Goal: Book appointment/travel/reservation

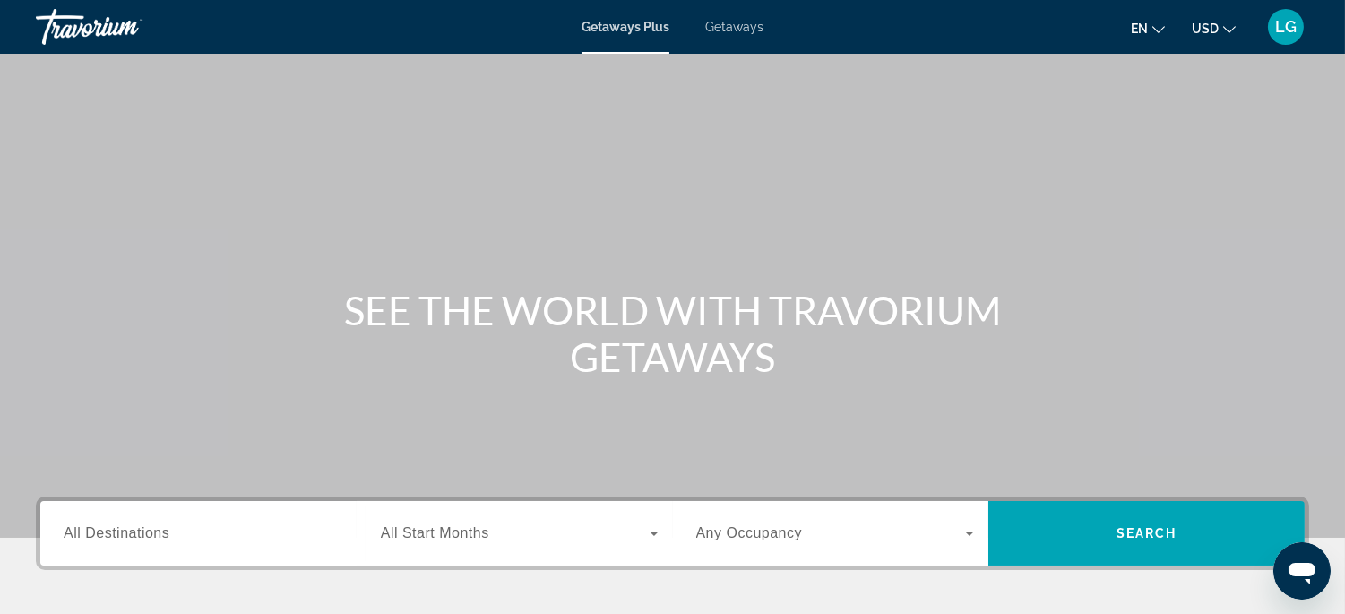
click at [188, 534] on input "Destination All Destinations" at bounding box center [203, 534] width 279 height 22
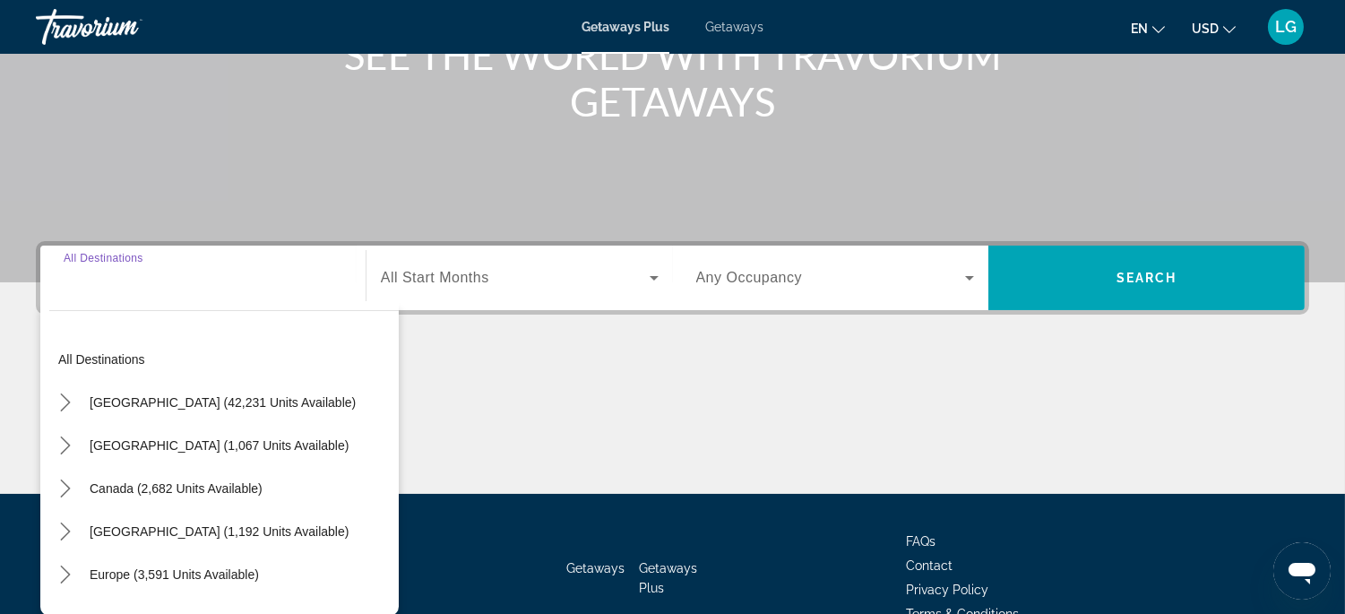
scroll to position [353, 0]
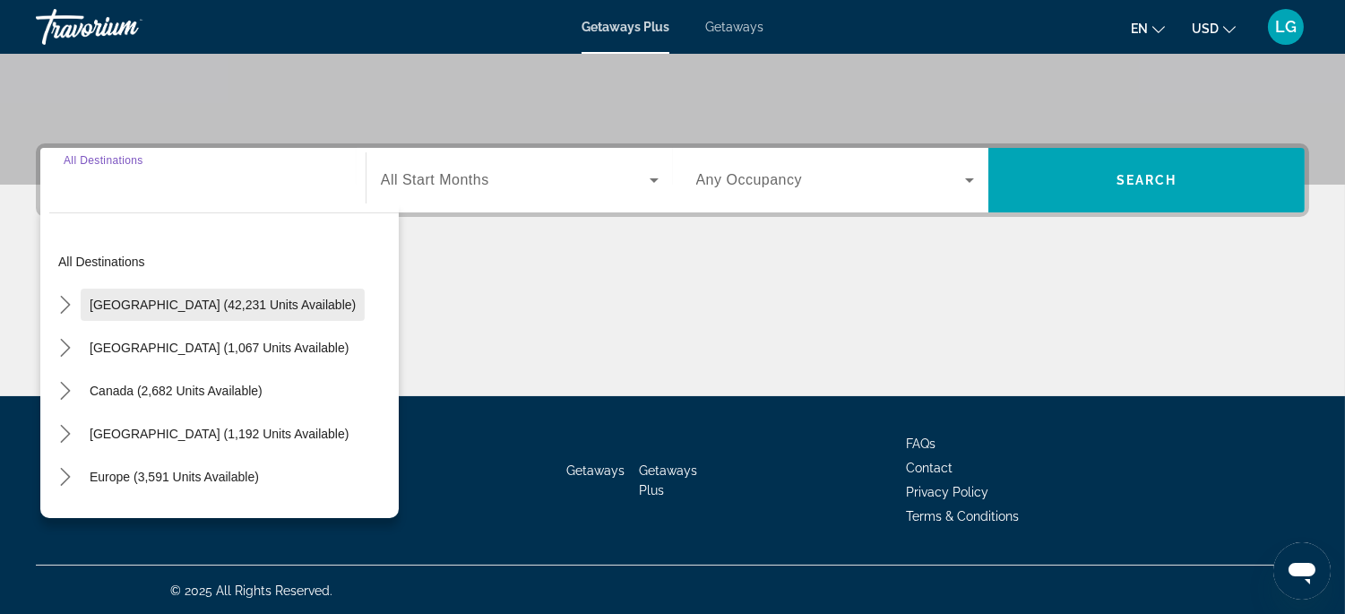
click at [203, 298] on span "[GEOGRAPHIC_DATA] (42,231 units available)" at bounding box center [223, 305] width 266 height 14
type input "**********"
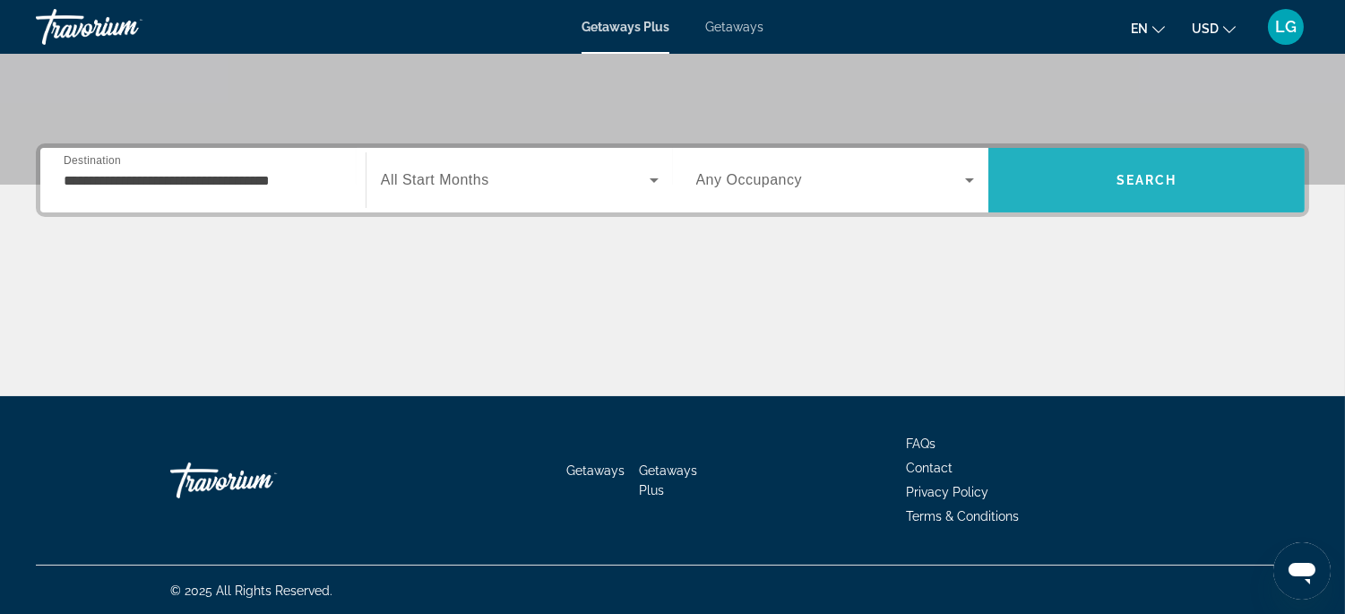
click at [1121, 188] on span "Search" at bounding box center [1147, 180] width 316 height 43
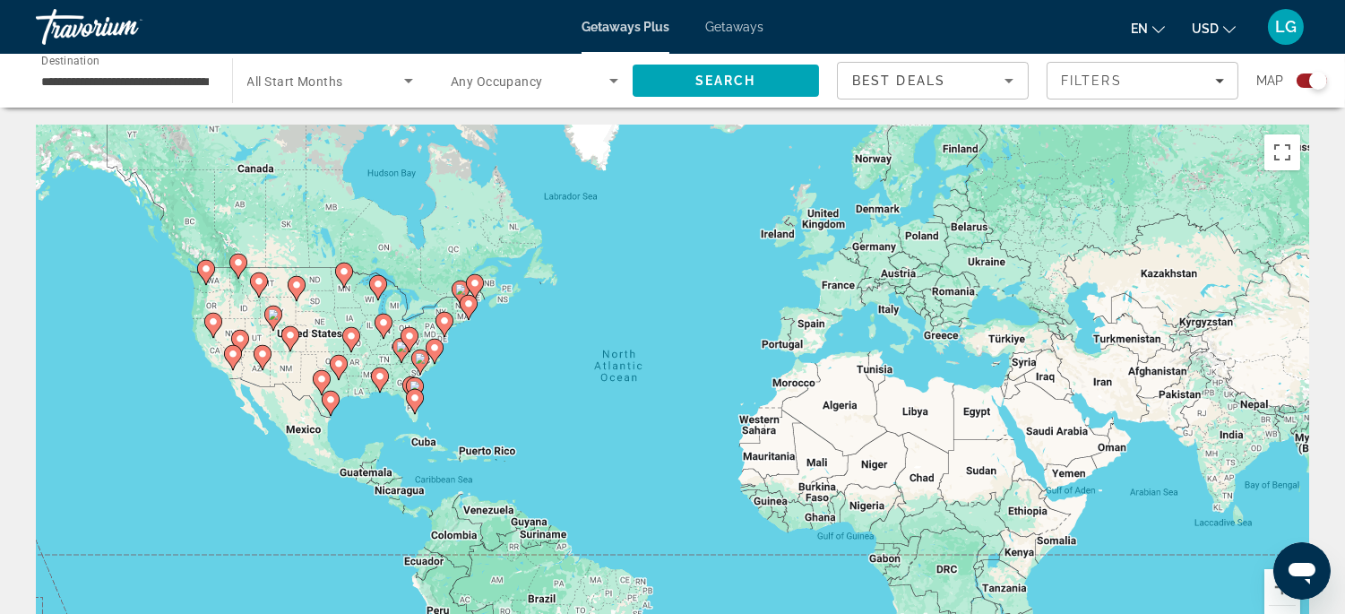
click at [229, 364] on icon "Main content" at bounding box center [233, 357] width 18 height 25
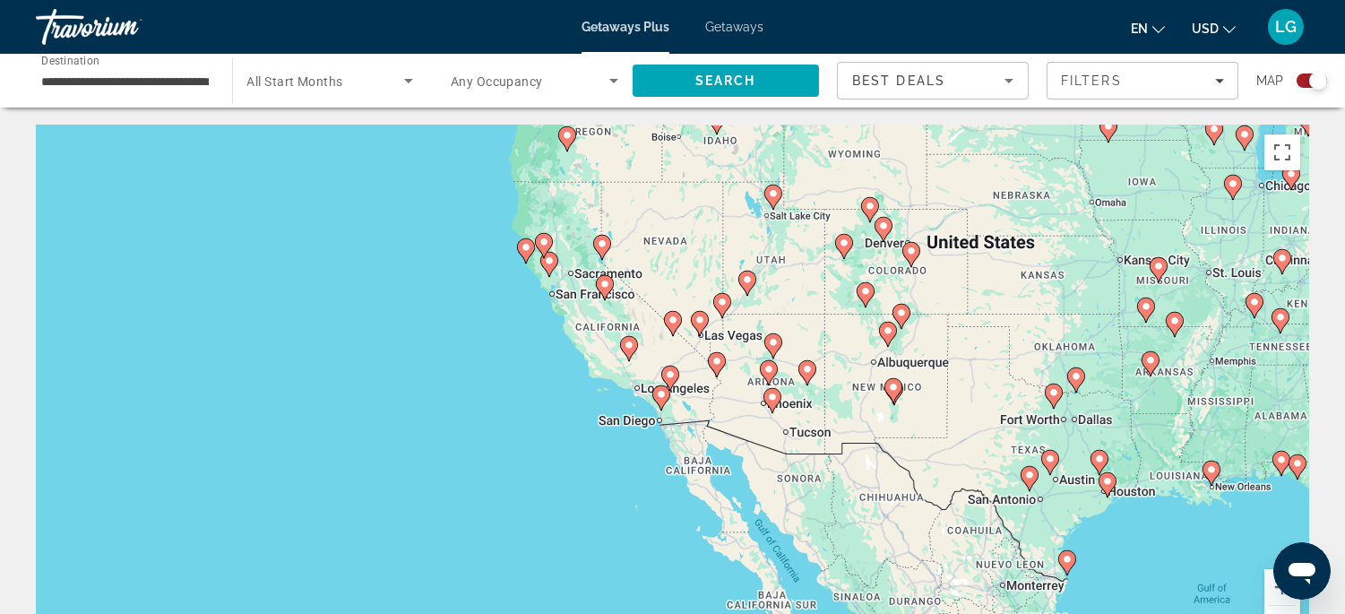
click at [661, 396] on image "Main content" at bounding box center [661, 394] width 11 height 11
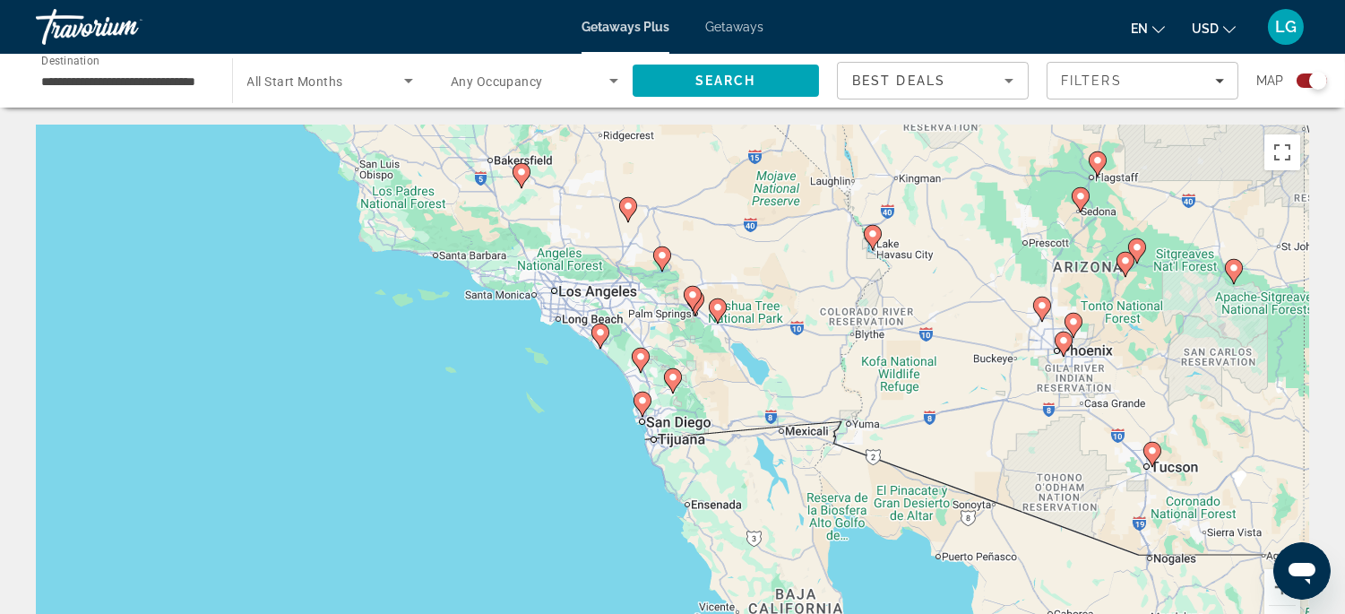
click at [642, 404] on image "Main content" at bounding box center [642, 400] width 11 height 11
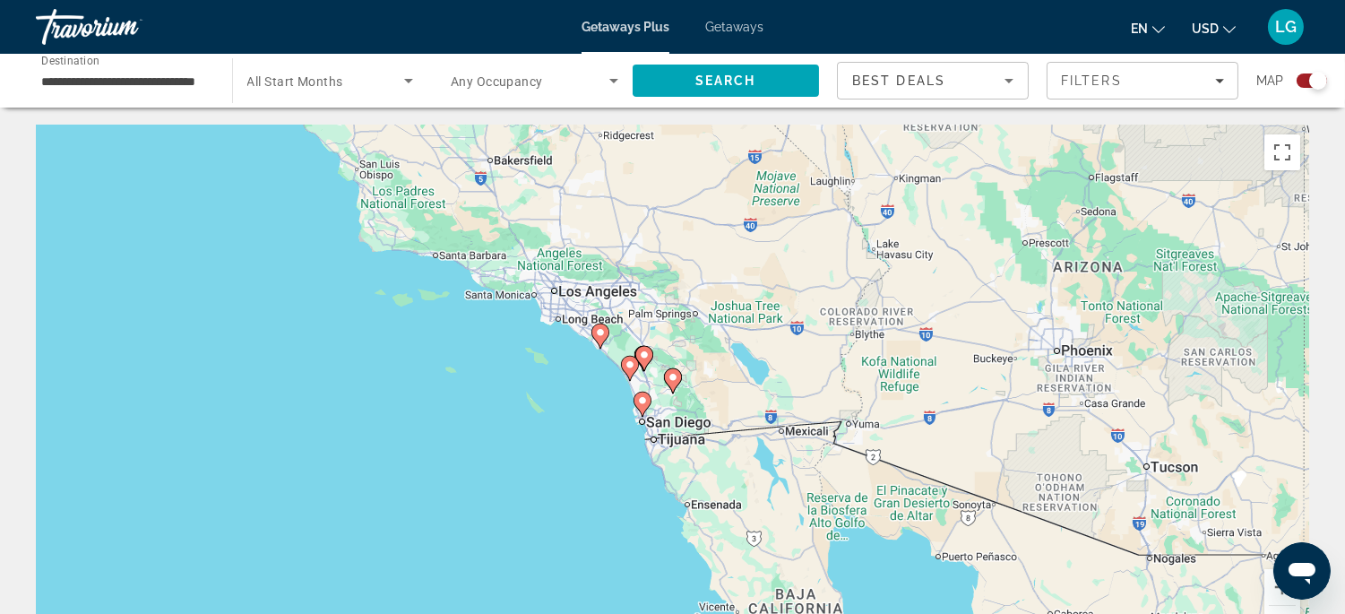
type input "**********"
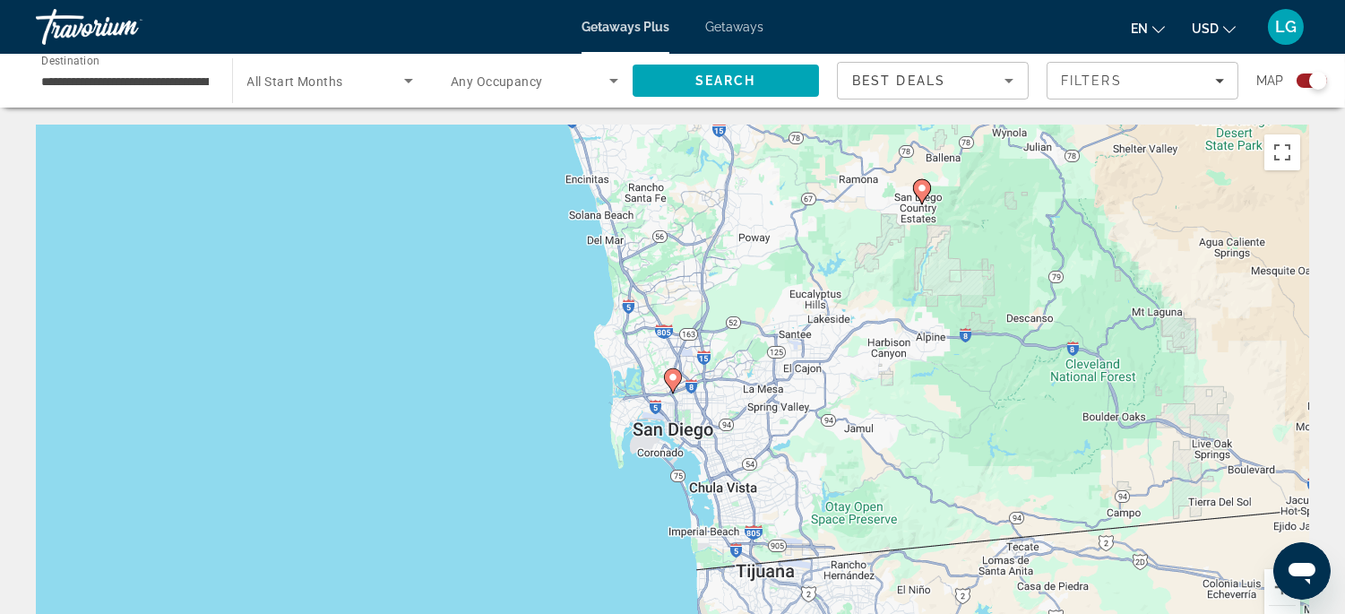
click at [674, 376] on image "Main content" at bounding box center [673, 377] width 11 height 11
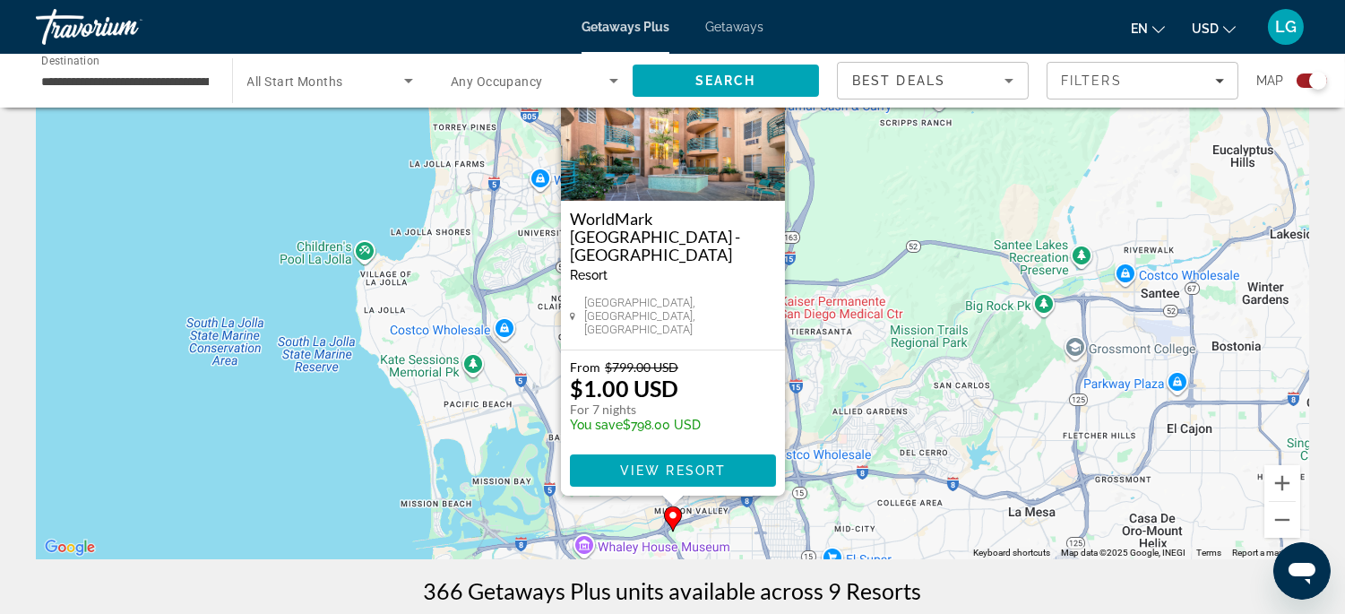
scroll to position [92, 0]
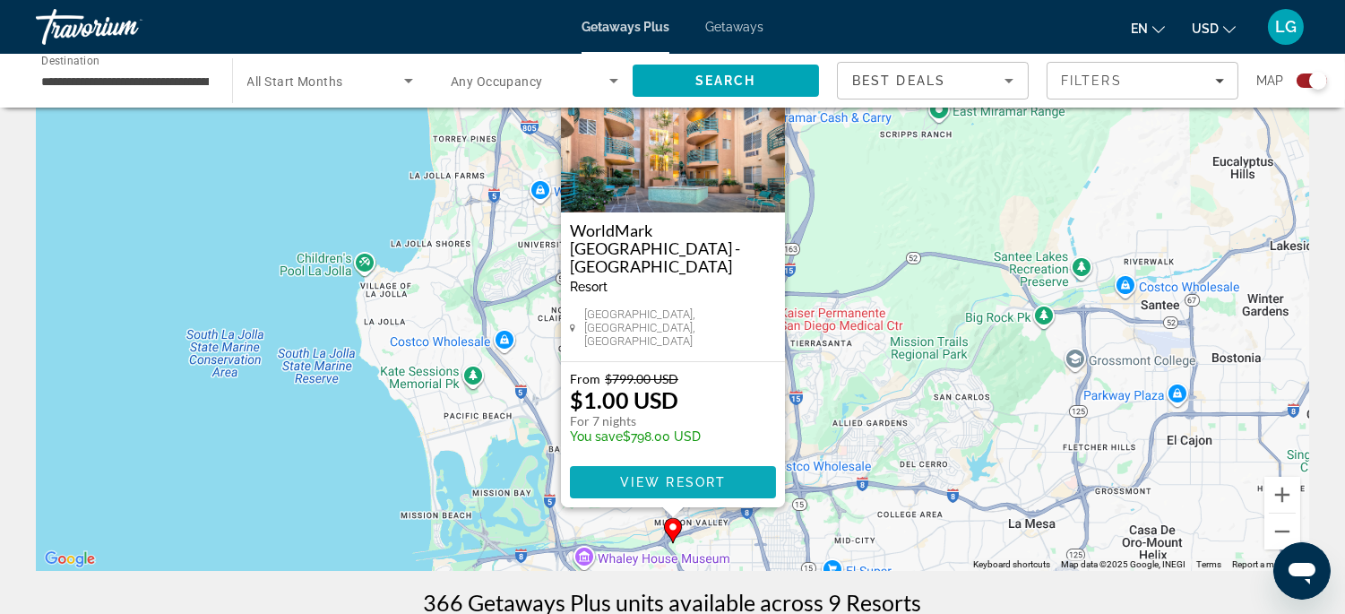
click at [694, 480] on span "View Resort" at bounding box center [672, 482] width 106 height 14
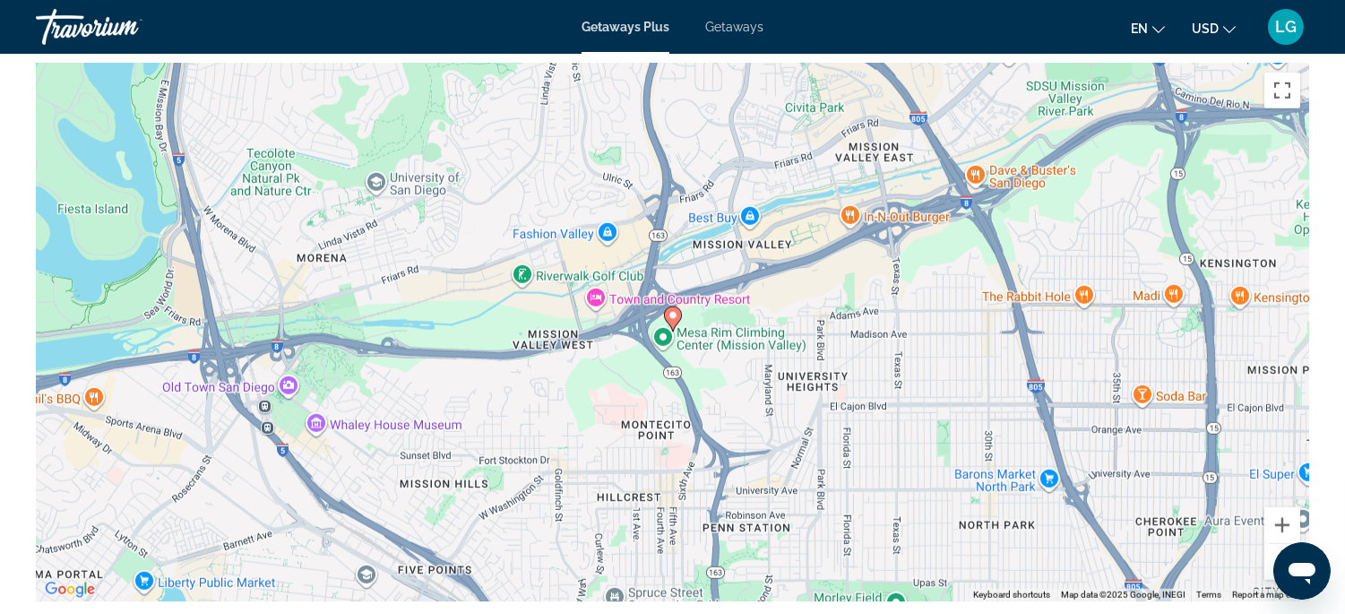
scroll to position [2944, 0]
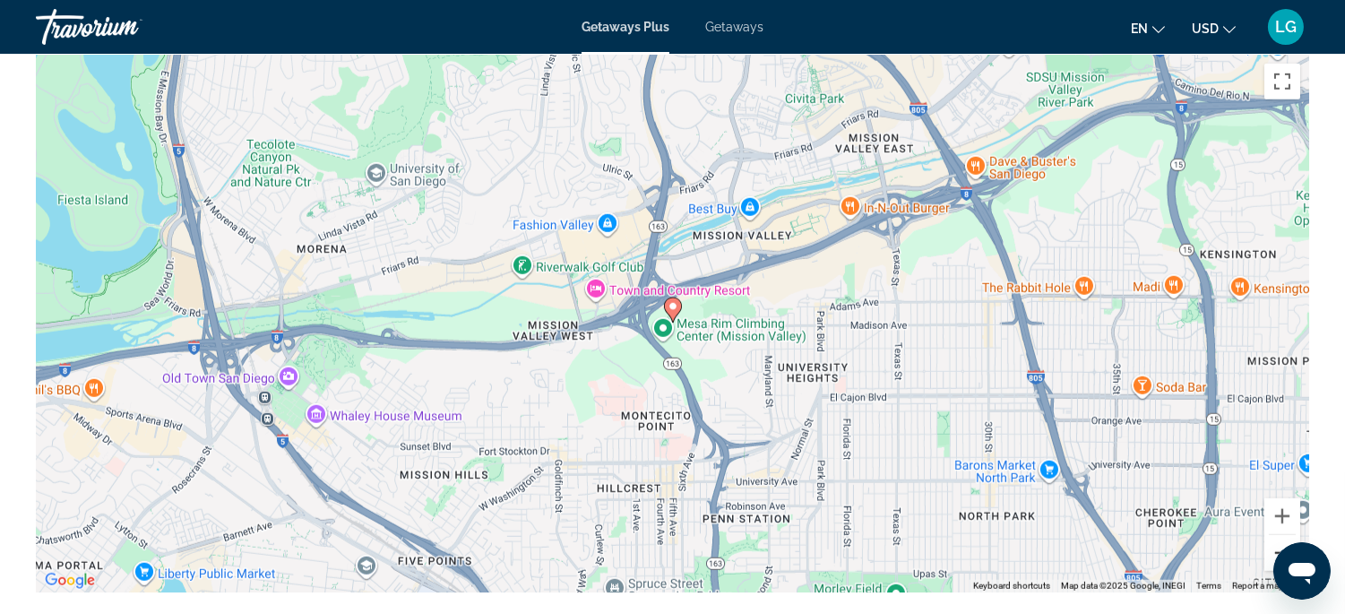
click at [1282, 541] on button "Zoom out" at bounding box center [1283, 553] width 36 height 36
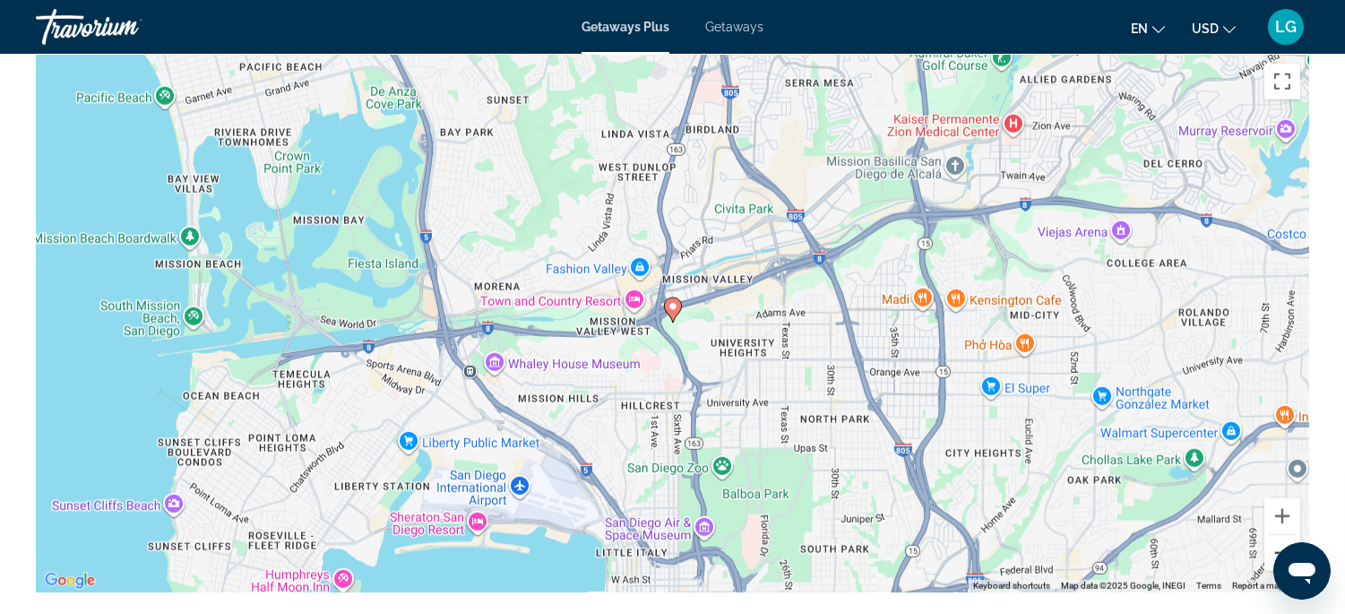
click at [1282, 541] on button "Zoom out" at bounding box center [1283, 553] width 36 height 36
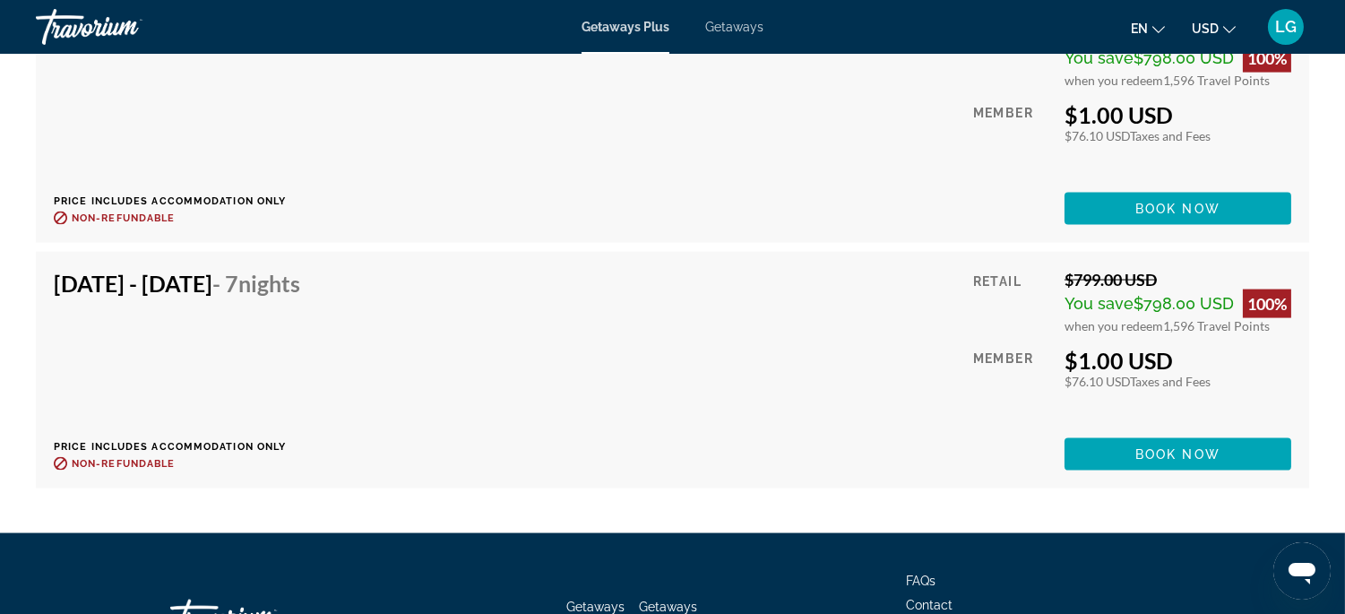
scroll to position [4781, 0]
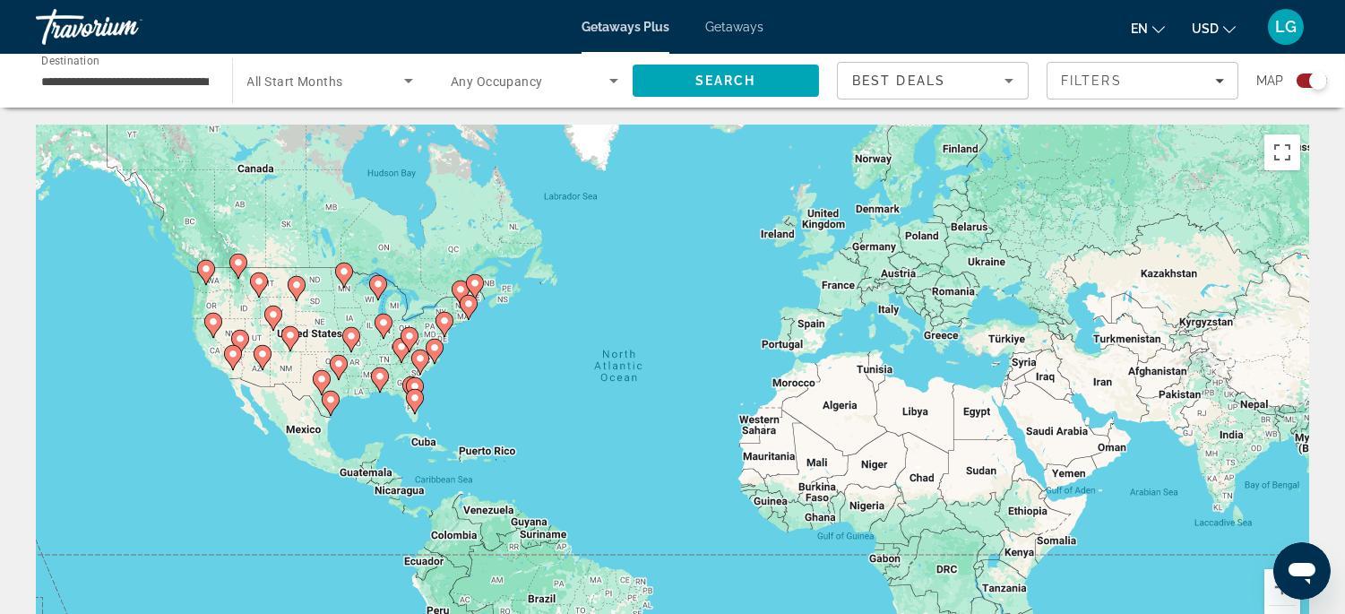
click at [230, 360] on icon "Main content" at bounding box center [232, 357] width 16 height 23
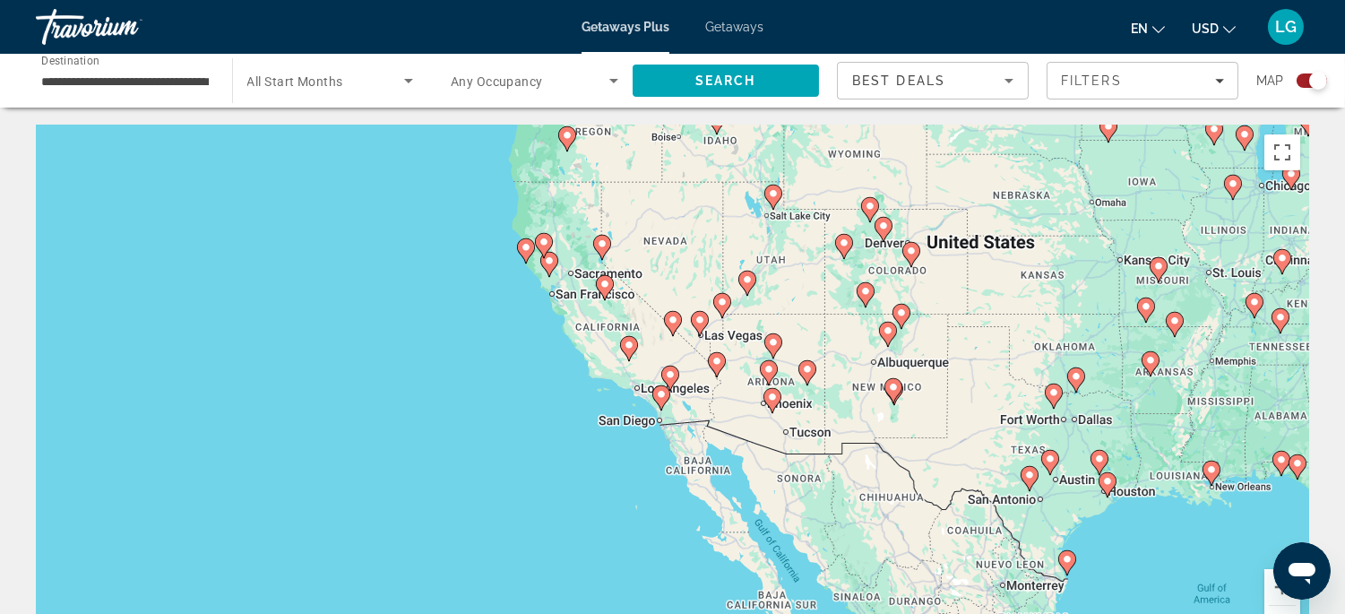
click at [659, 397] on image "Main content" at bounding box center [661, 394] width 11 height 11
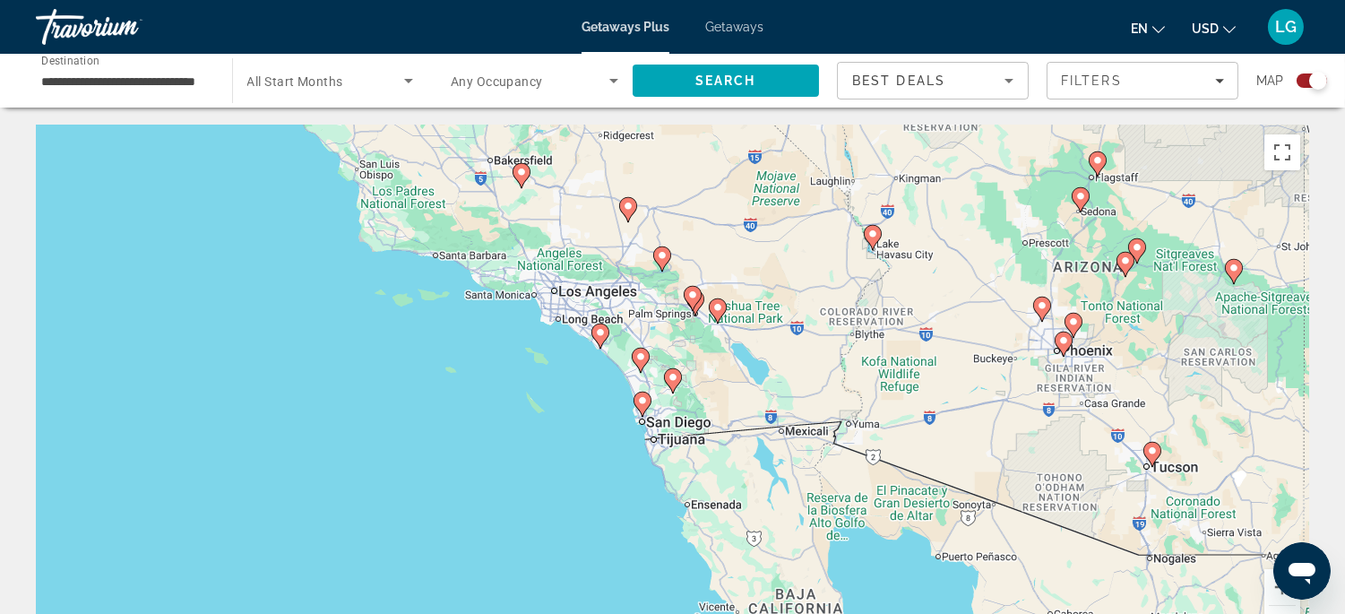
click at [638, 404] on image "Main content" at bounding box center [642, 400] width 11 height 11
type input "**********"
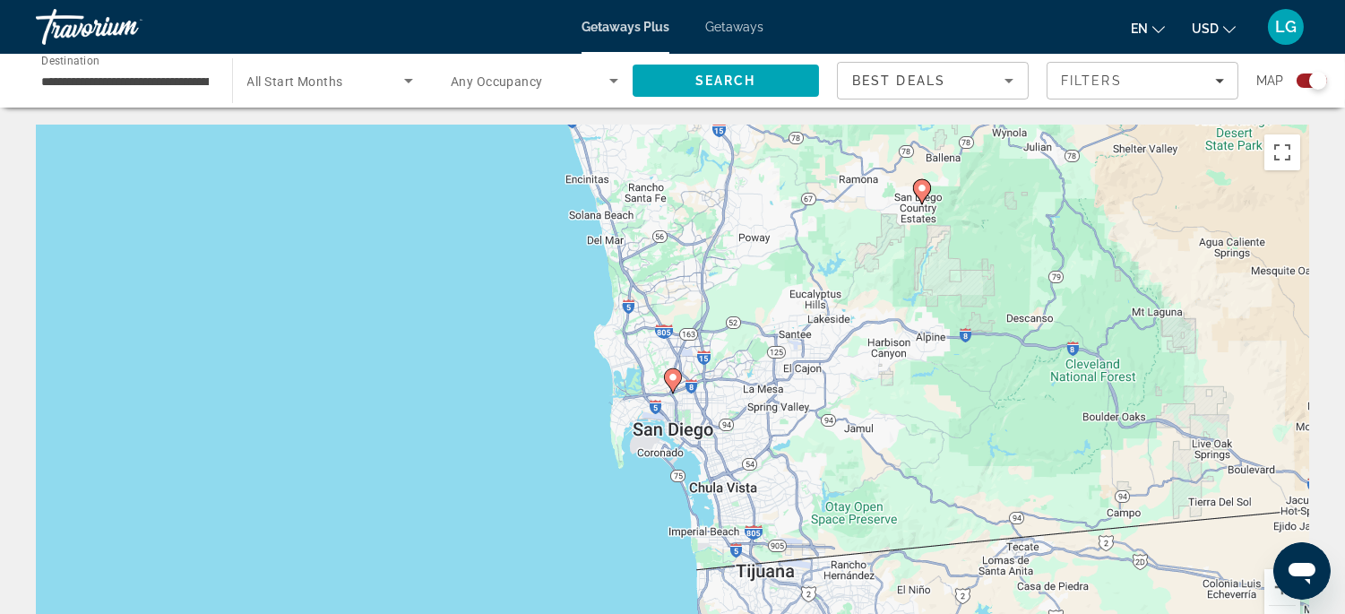
click at [673, 379] on image "Main content" at bounding box center [673, 377] width 11 height 11
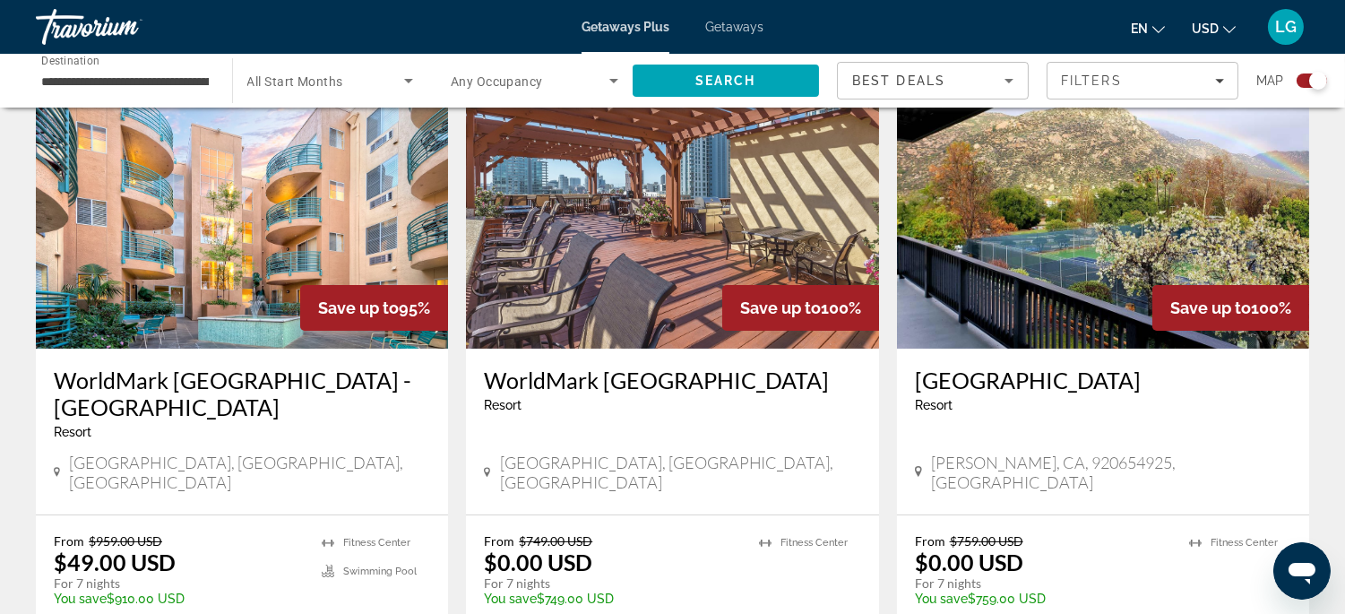
scroll to position [673, 0]
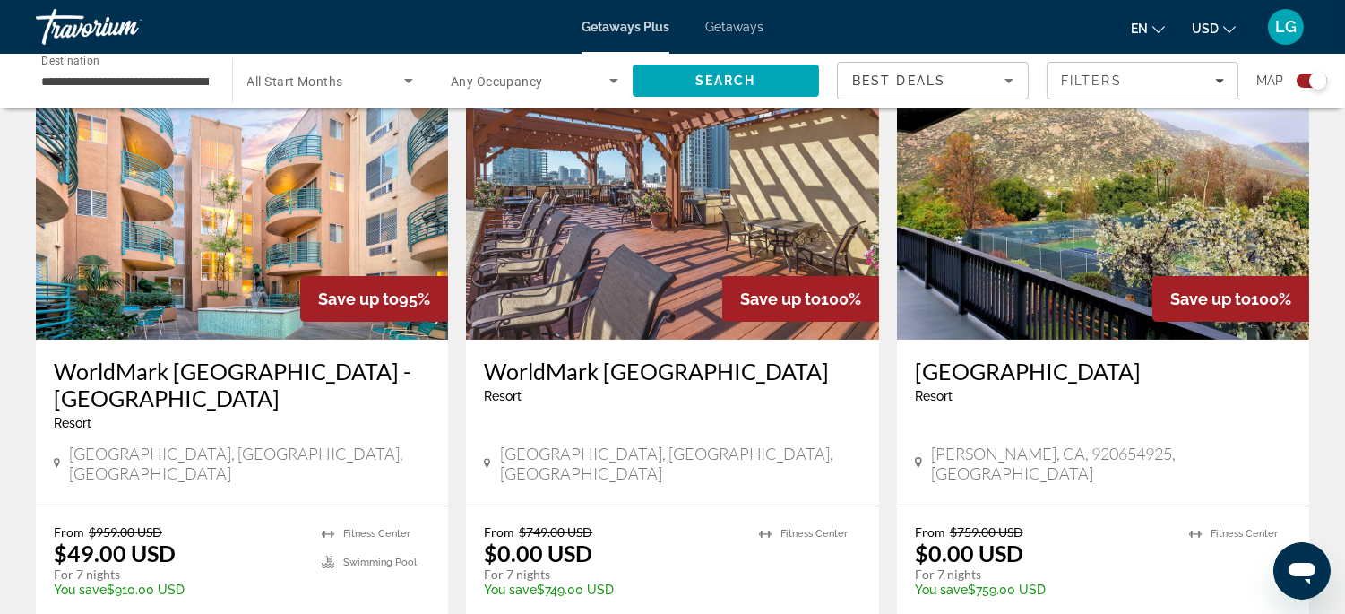
click at [659, 316] on img "Main content" at bounding box center [672, 196] width 412 height 287
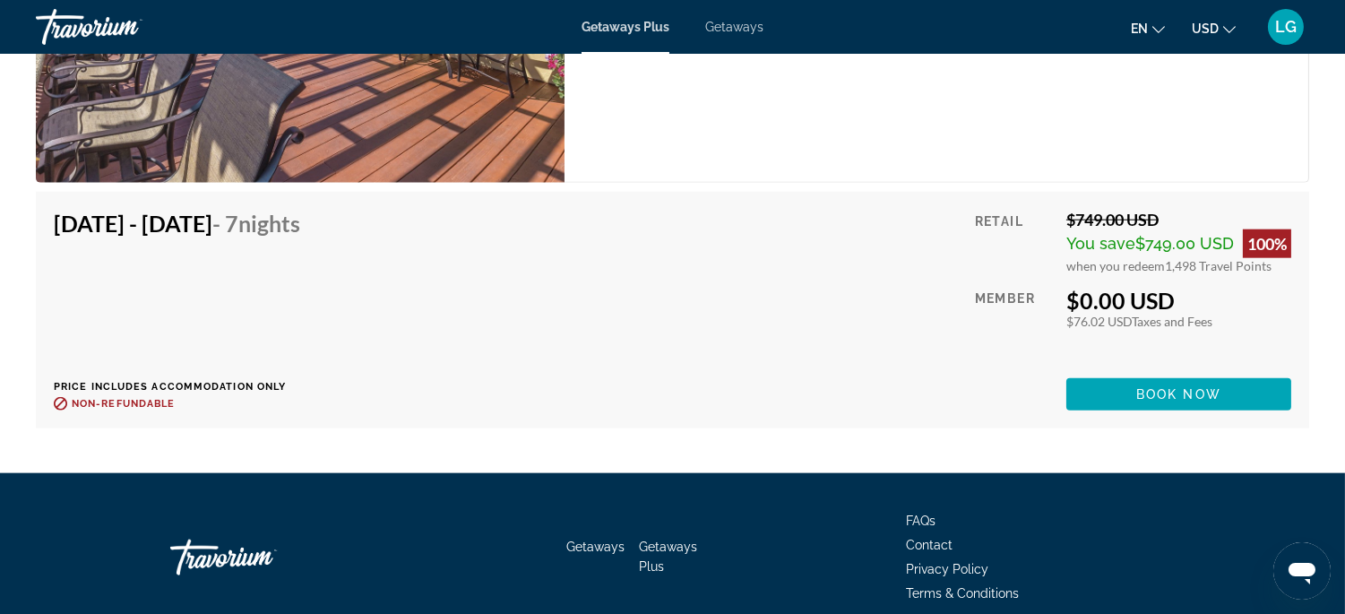
scroll to position [3734, 0]
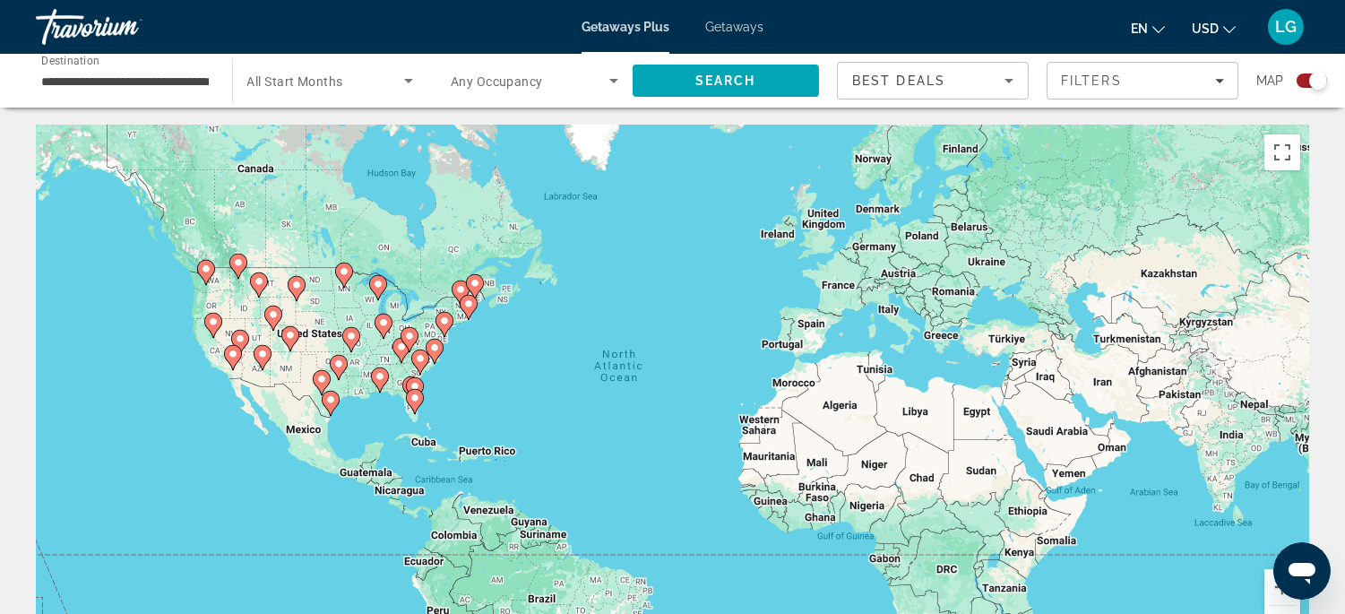
click at [234, 357] on image "Main content" at bounding box center [233, 354] width 11 height 11
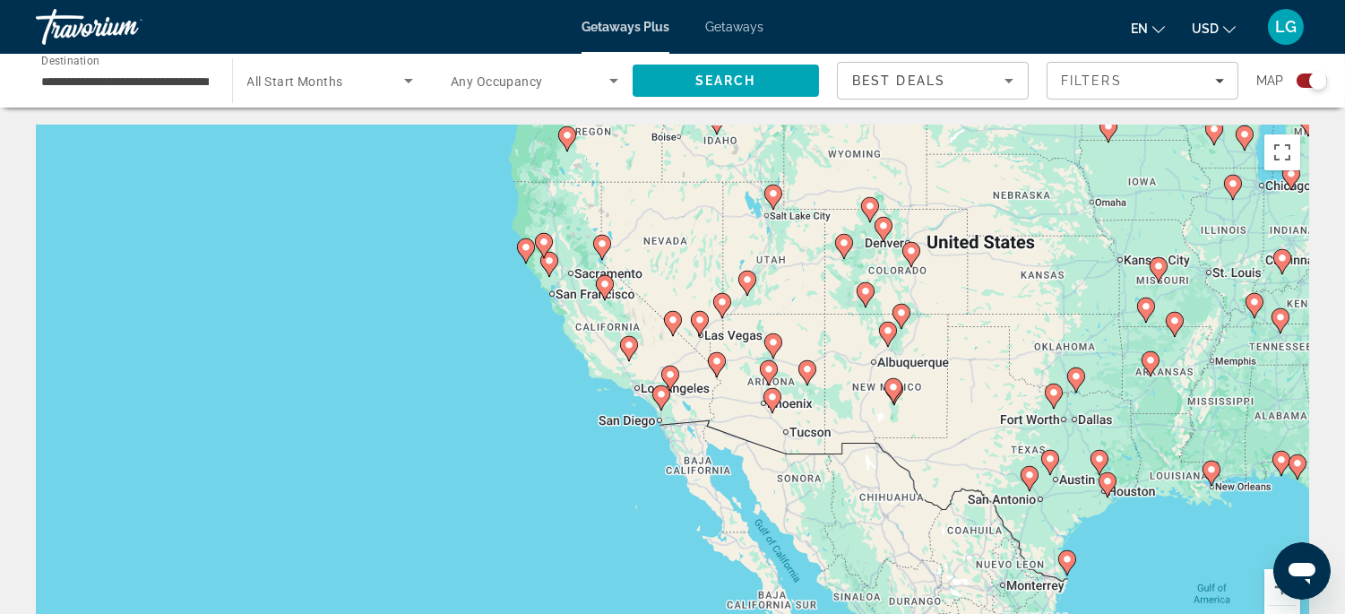
click at [659, 400] on icon "Main content" at bounding box center [661, 397] width 16 height 23
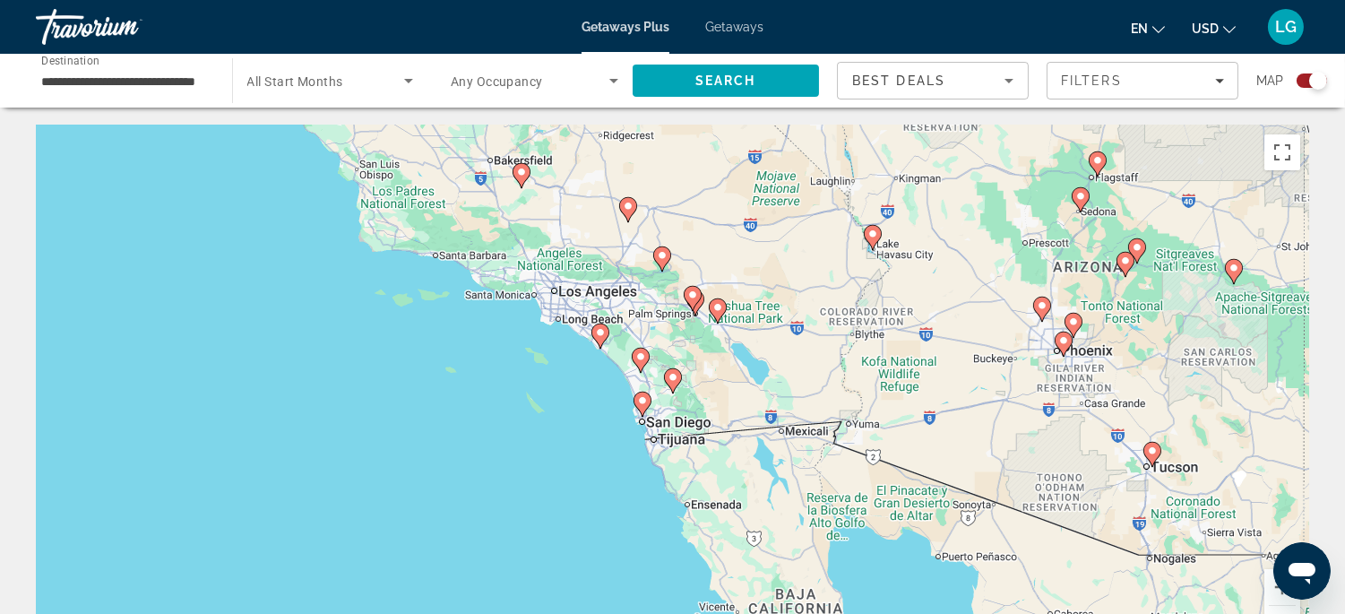
click at [675, 381] on image "Main content" at bounding box center [673, 377] width 11 height 11
type input "**********"
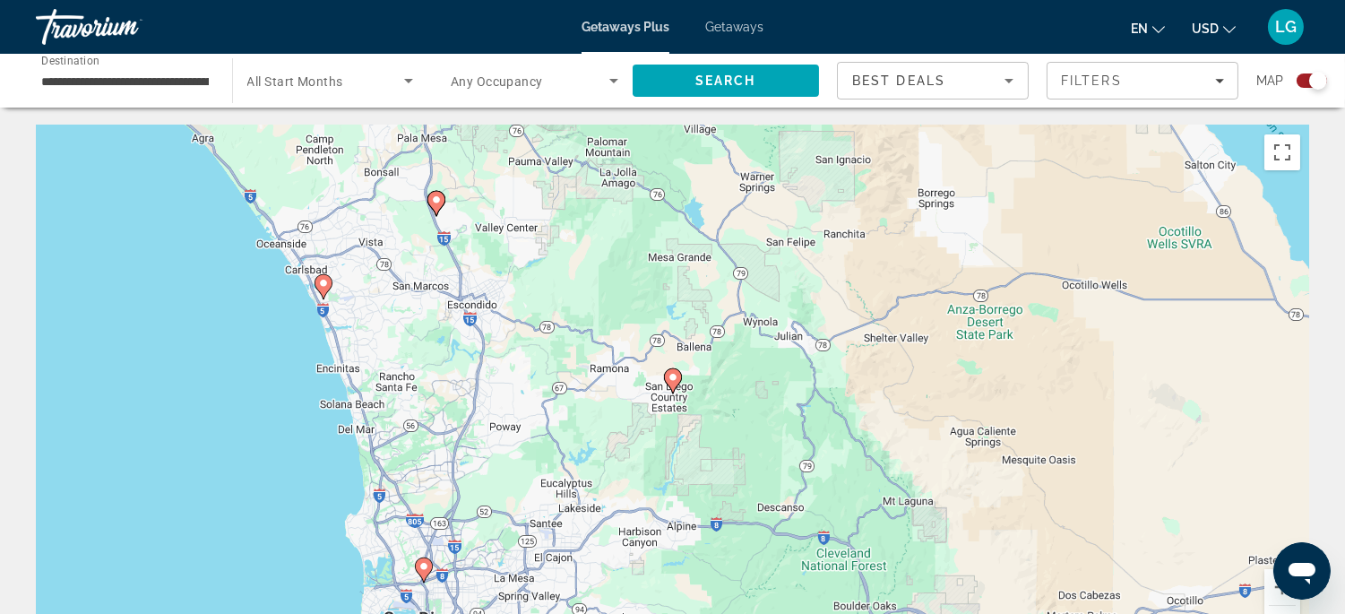
click at [320, 282] on image "Main content" at bounding box center [323, 283] width 11 height 11
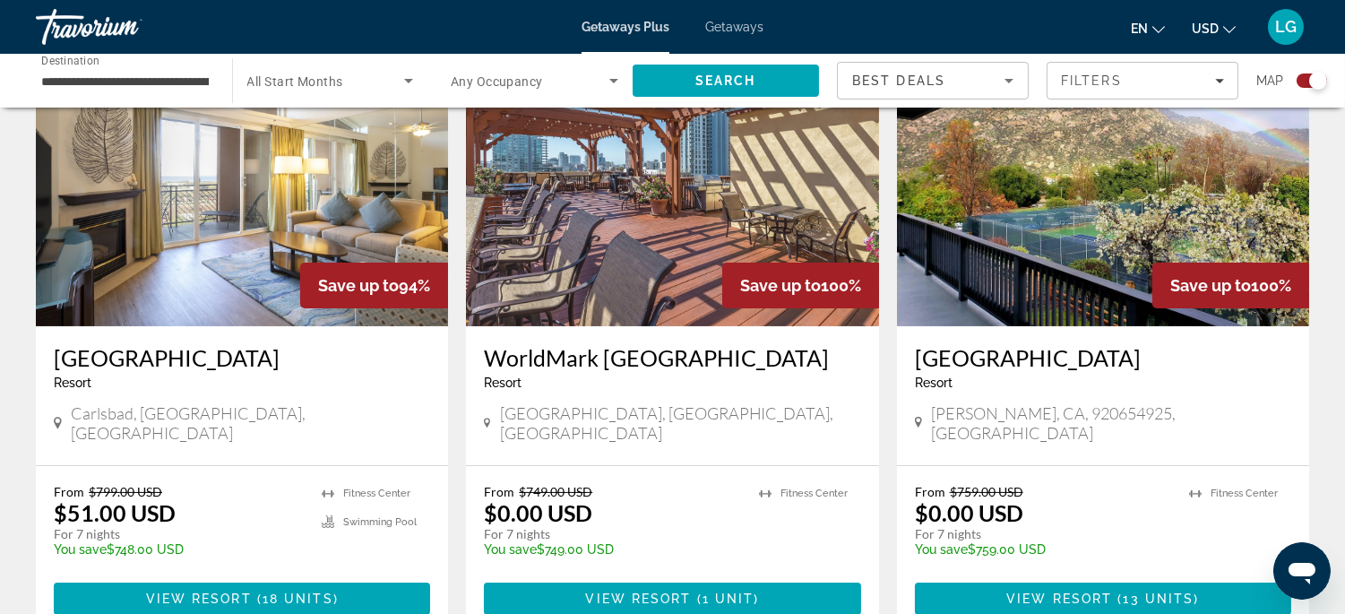
scroll to position [686, 0]
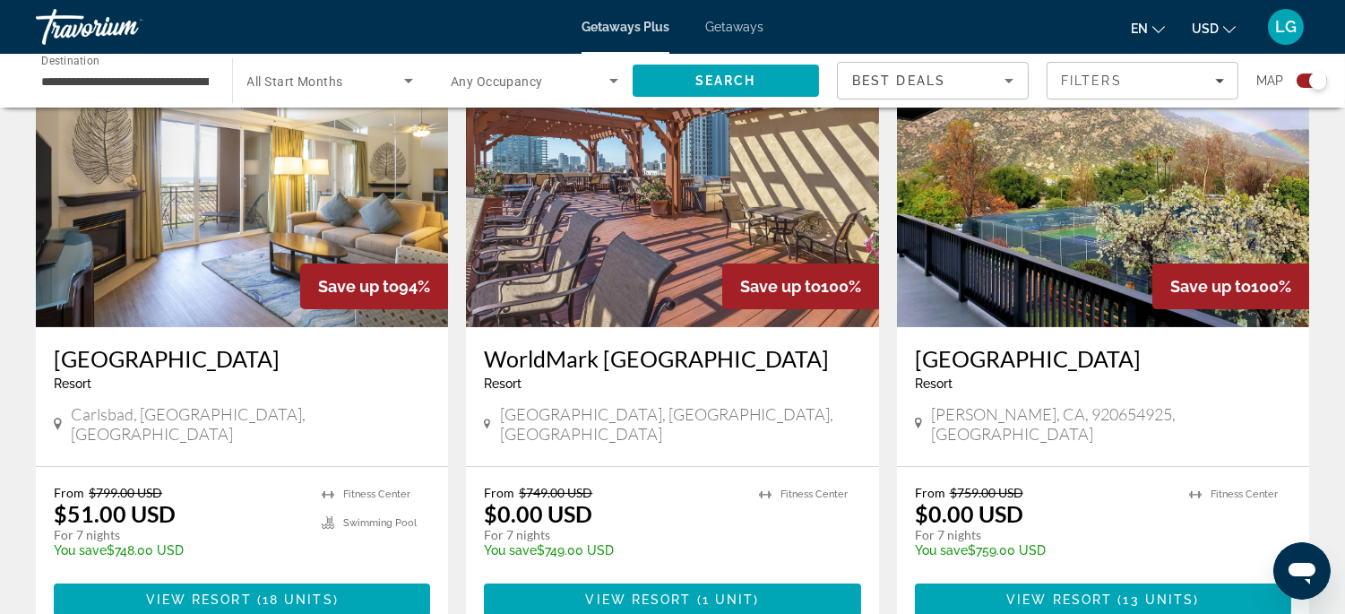
click at [190, 311] on img "Main content" at bounding box center [242, 183] width 412 height 287
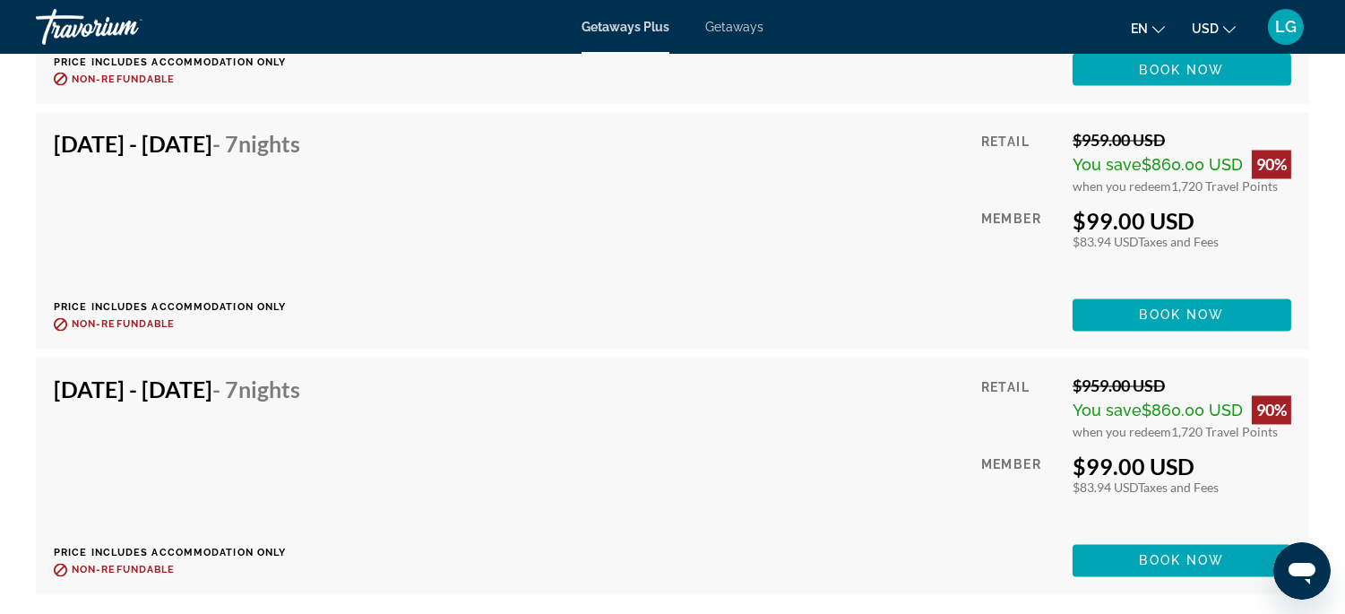
scroll to position [5920, 0]
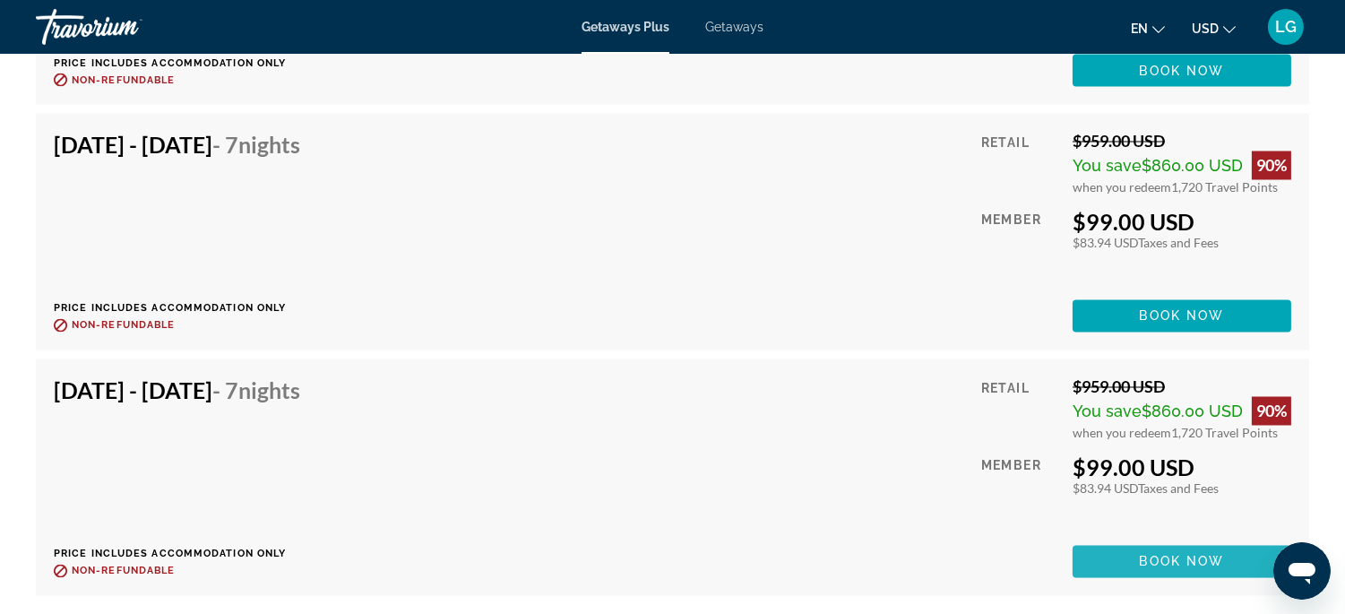
click at [1115, 556] on span "Main content" at bounding box center [1182, 562] width 219 height 43
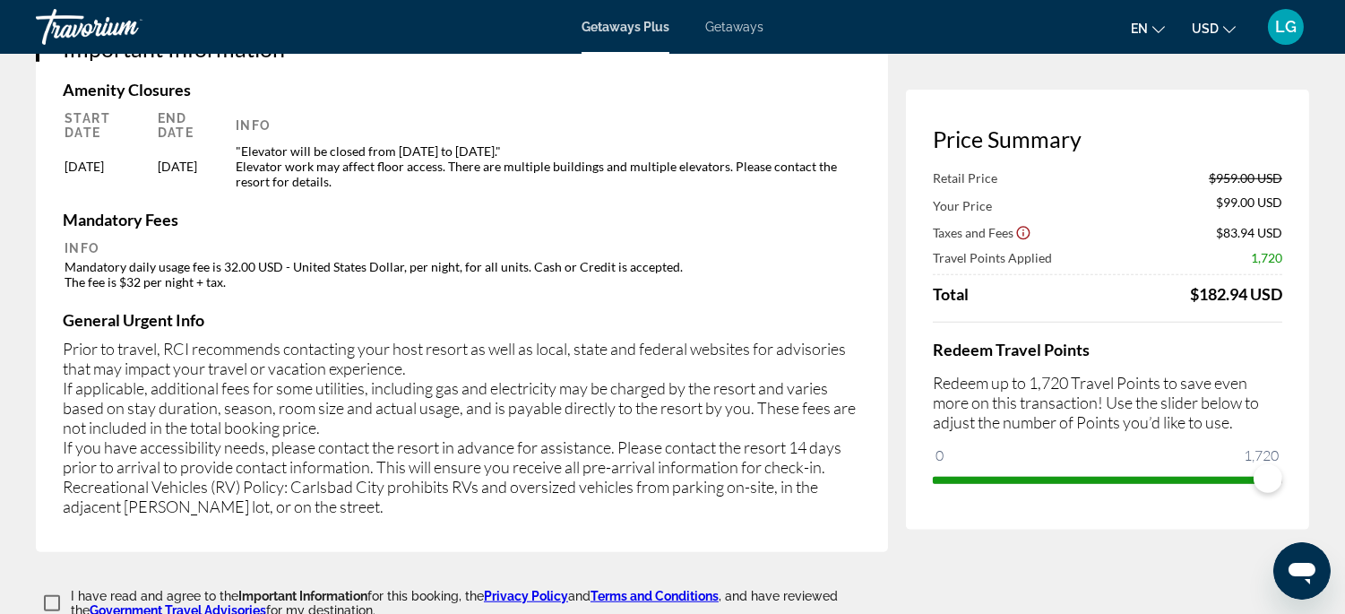
scroll to position [2698, 0]
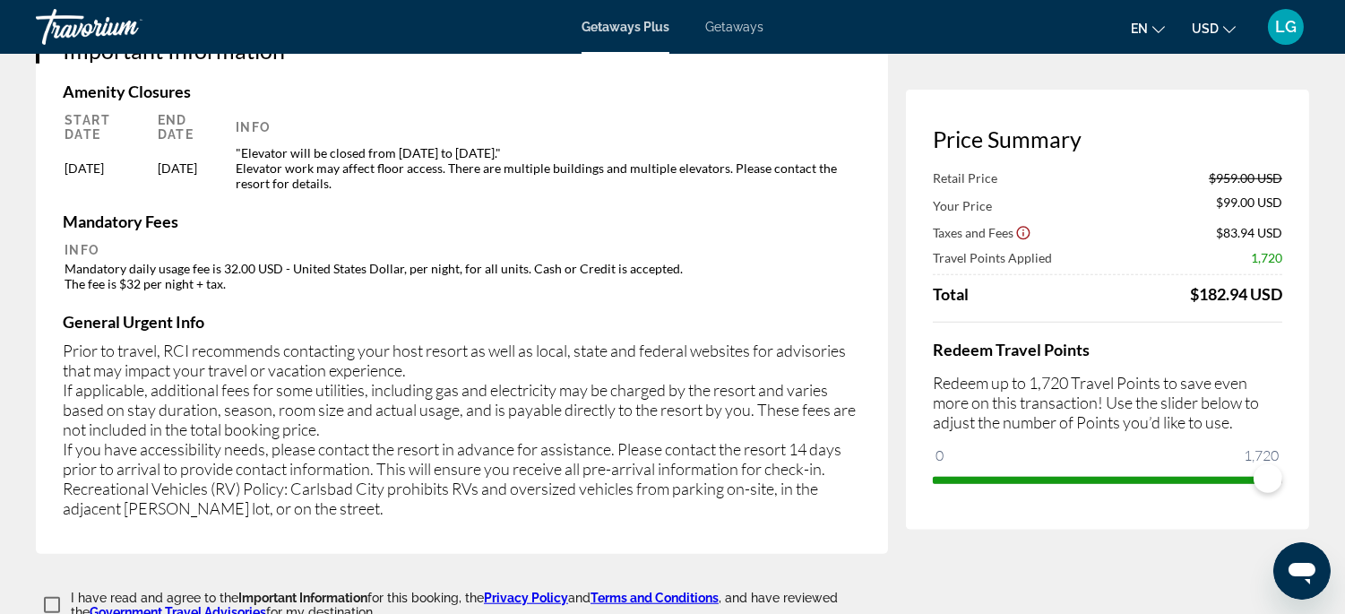
click at [879, 454] on div "Important Information Amenity Closures Start Date End Date Info 06/30/2025 04/3…" at bounding box center [462, 277] width 852 height 553
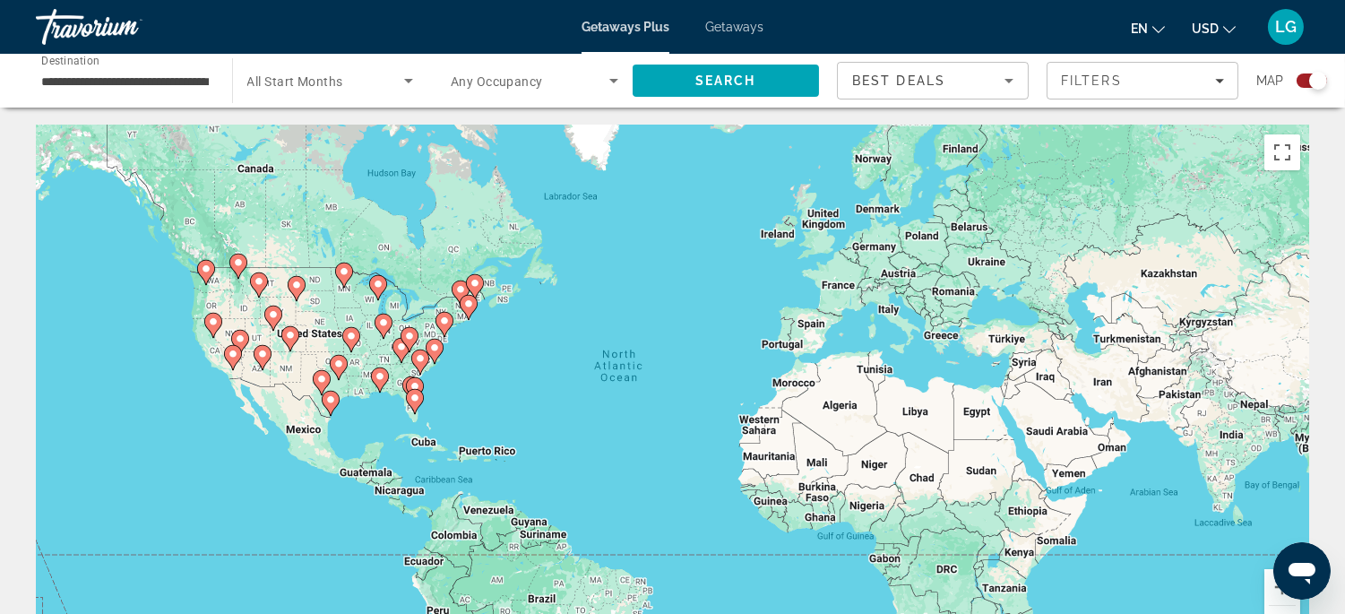
click at [233, 357] on image "Main content" at bounding box center [233, 354] width 11 height 11
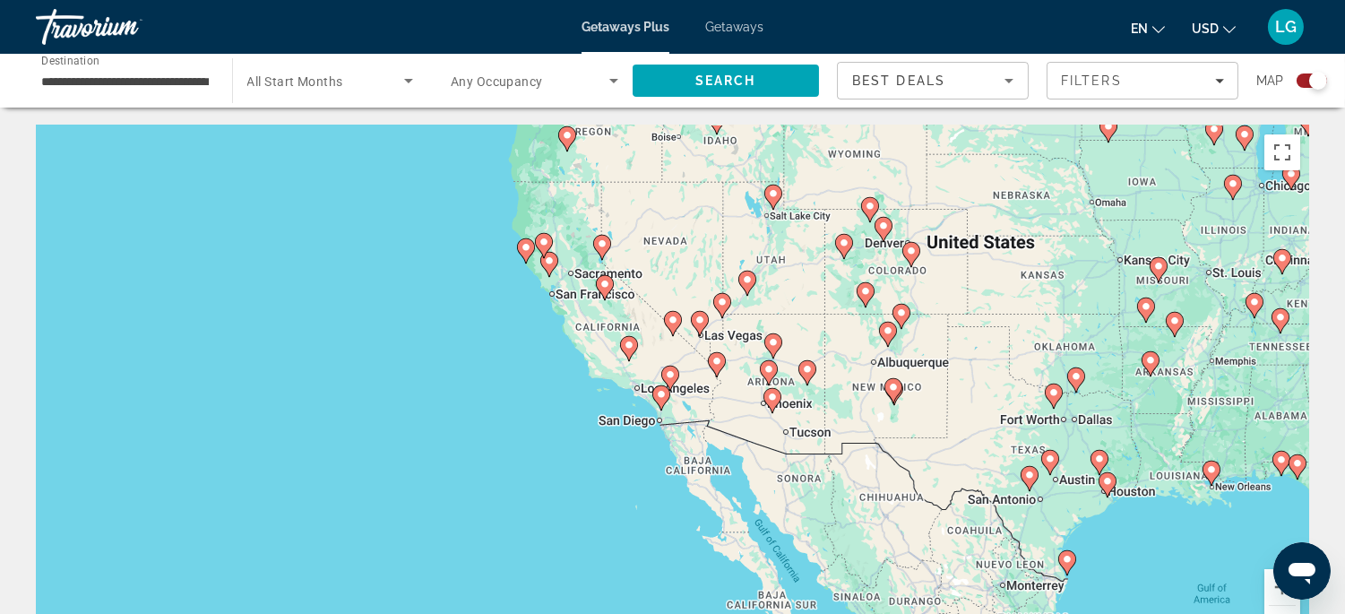
click at [662, 397] on image "Main content" at bounding box center [661, 394] width 11 height 11
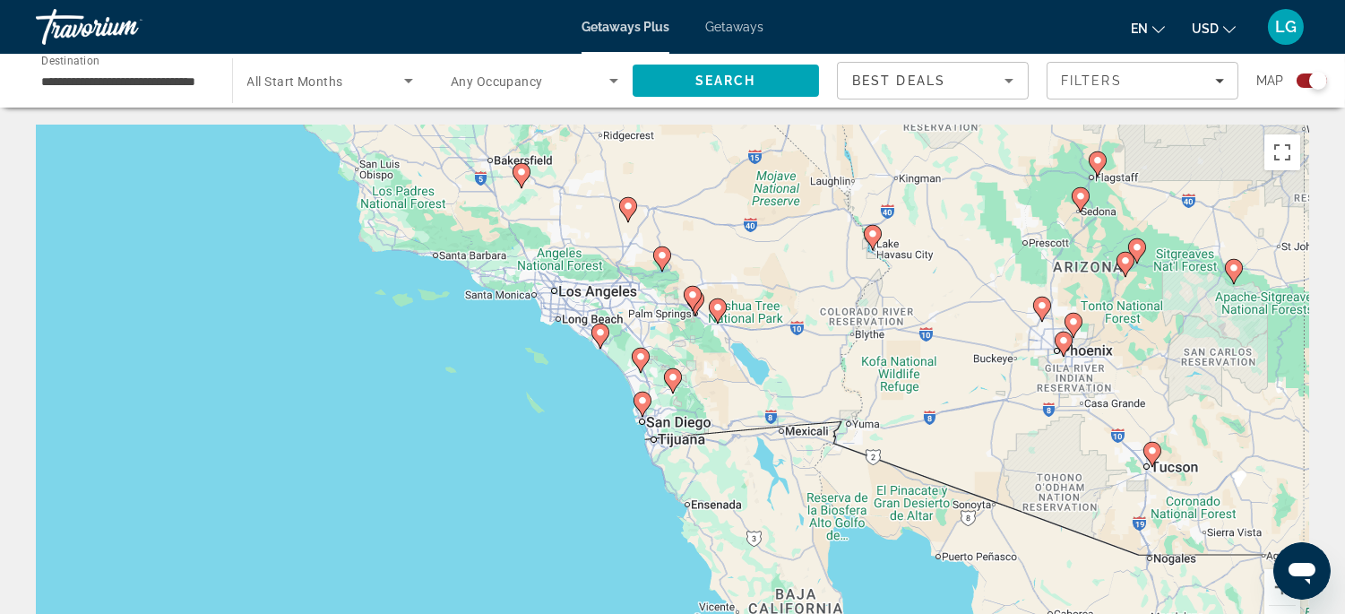
click at [642, 402] on image "Main content" at bounding box center [642, 400] width 11 height 11
type input "**********"
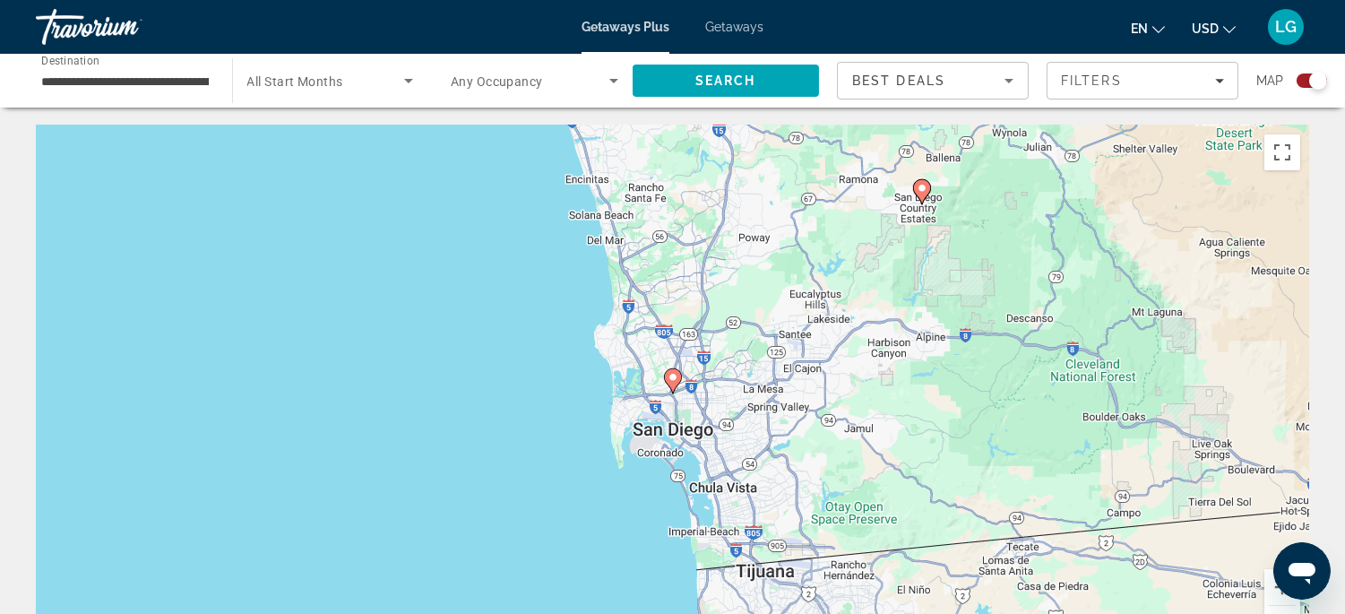
click at [672, 379] on image "Main content" at bounding box center [673, 377] width 11 height 11
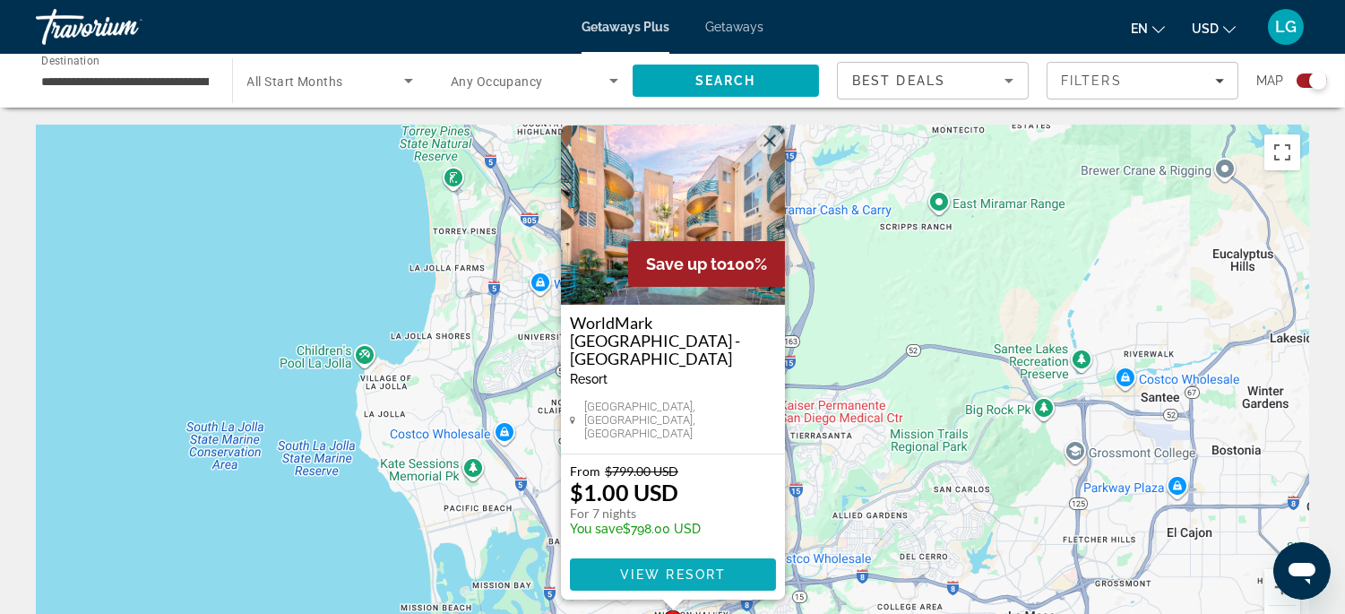
click at [755, 571] on span "Main content" at bounding box center [673, 574] width 206 height 43
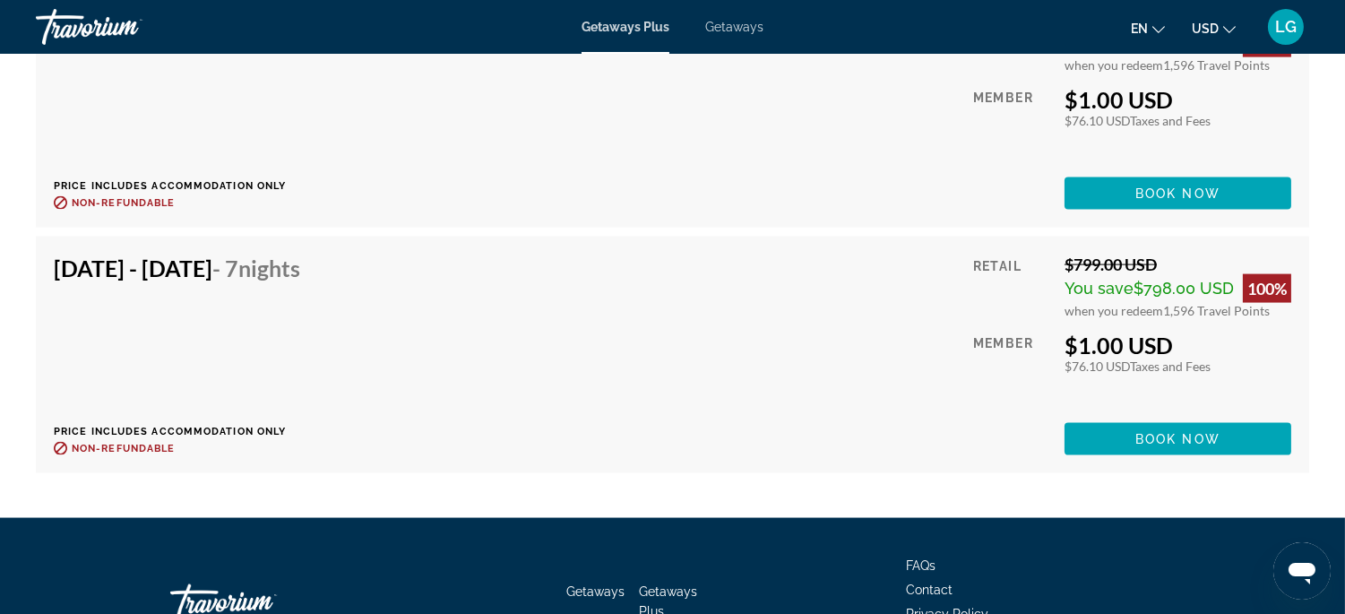
scroll to position [4782, 0]
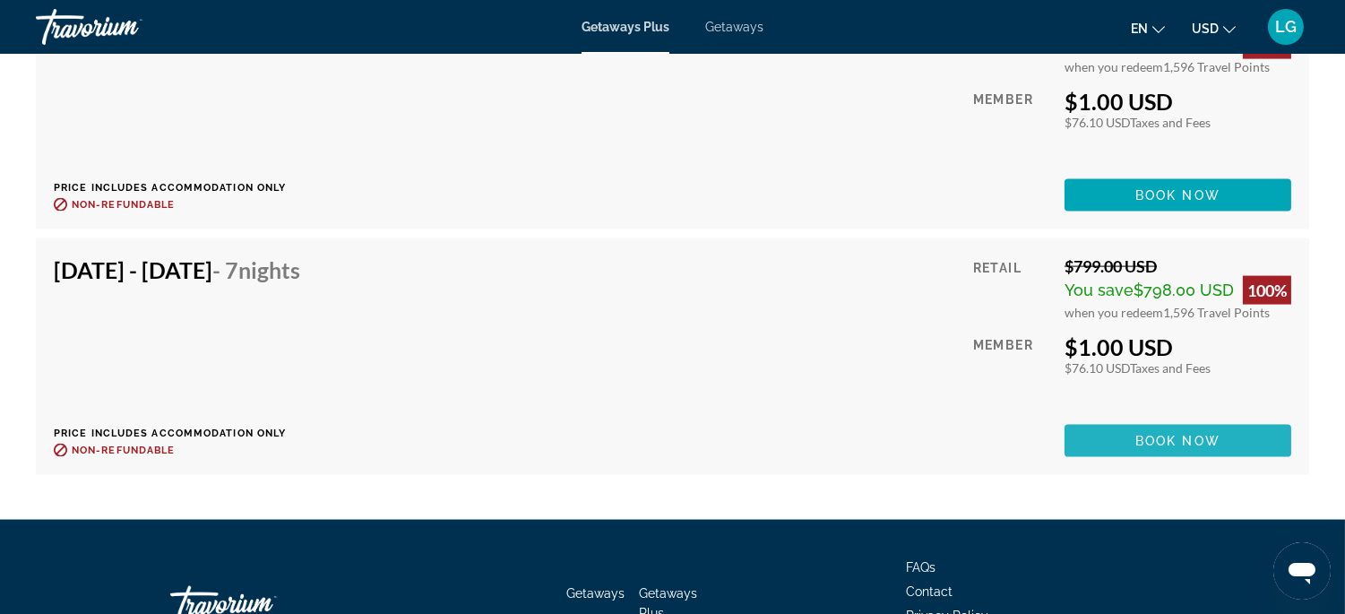
click at [1088, 423] on span "Main content" at bounding box center [1178, 441] width 227 height 43
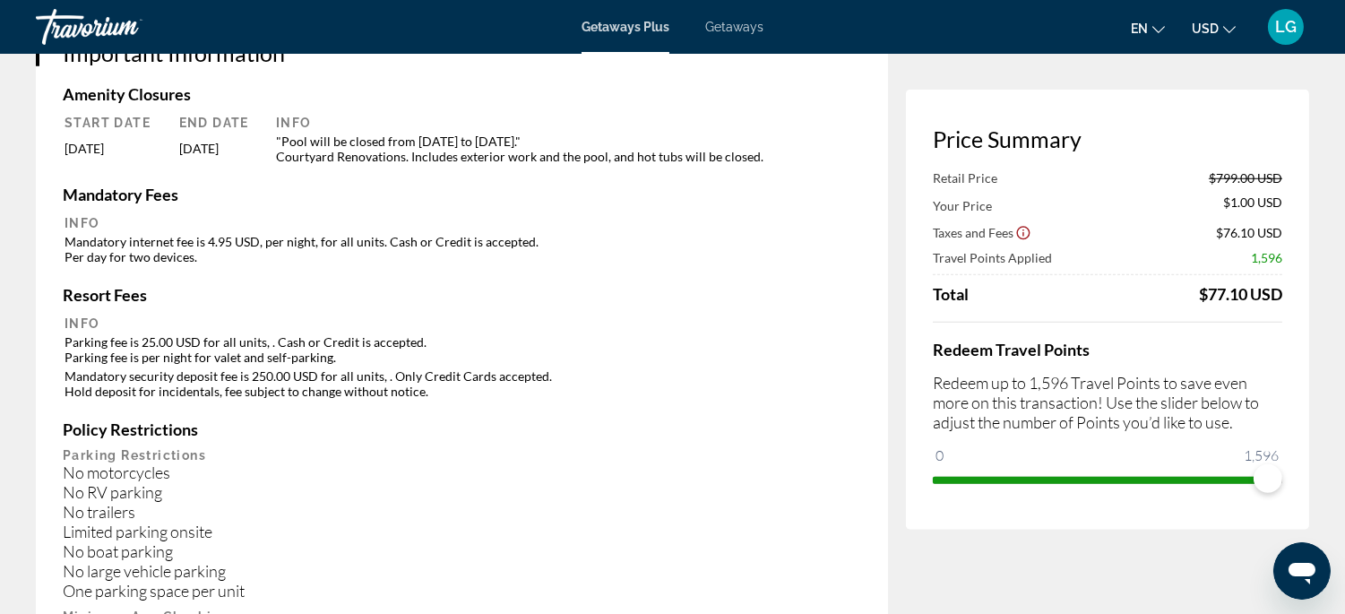
scroll to position [2748, 0]
